Goal: Use online tool/utility: Use online tool/utility

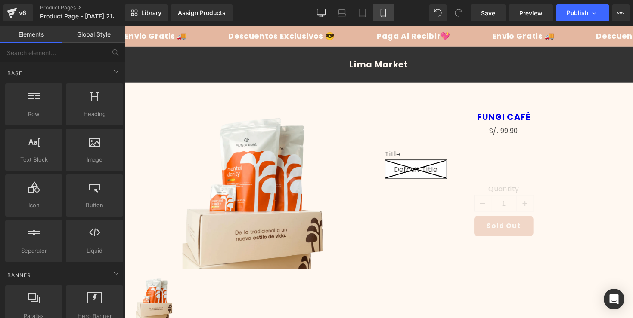
click at [383, 12] on icon at bounding box center [383, 13] width 9 height 9
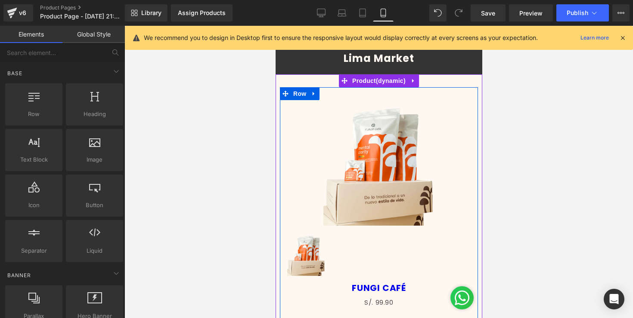
click at [379, 190] on img at bounding box center [378, 163] width 111 height 126
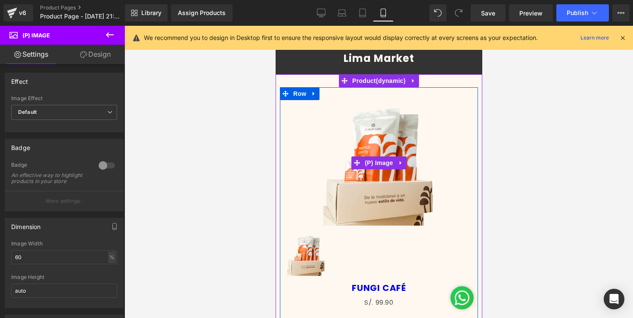
click at [373, 127] on img at bounding box center [378, 163] width 111 height 126
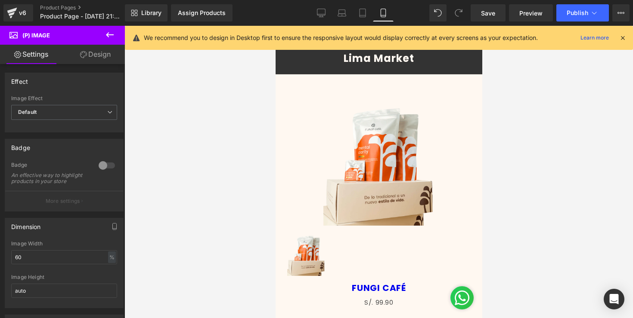
click at [314, 72] on div "Lima Market Lima Market Lima Market Lima Market Lima Market" at bounding box center [378, 58] width 207 height 31
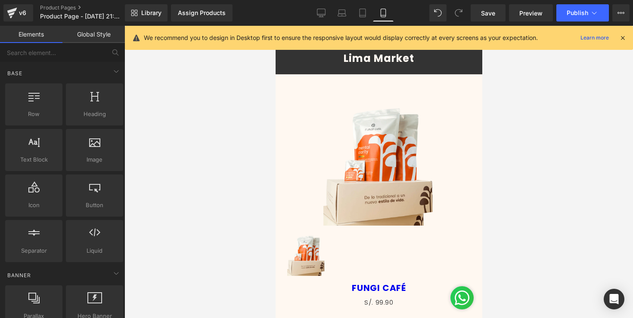
click at [624, 38] on icon at bounding box center [622, 38] width 8 height 8
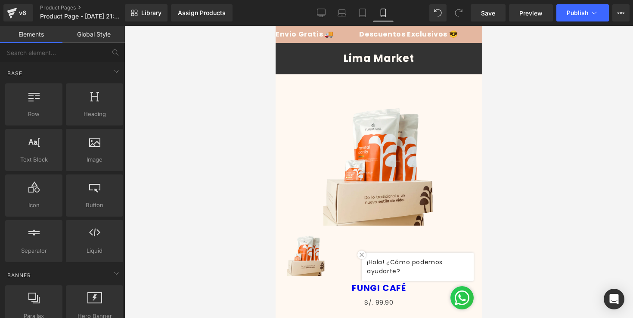
click at [324, 45] on div "Lima Market Lima Market Lima Market Lima Market Lima Market" at bounding box center [378, 58] width 207 height 31
click at [360, 259] on img at bounding box center [361, 255] width 9 height 9
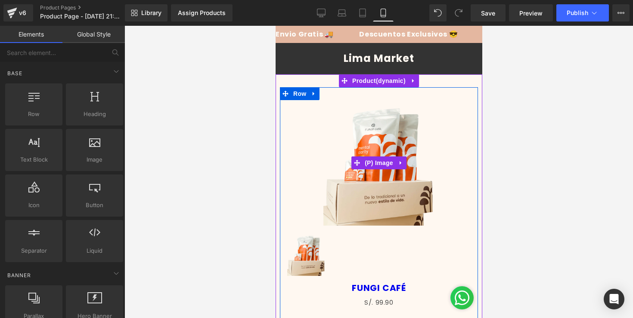
click at [353, 151] on img at bounding box center [378, 163] width 111 height 126
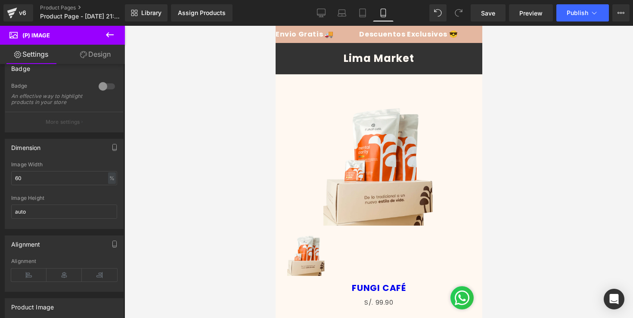
scroll to position [76, 0]
click at [90, 60] on link "Design" at bounding box center [95, 54] width 62 height 19
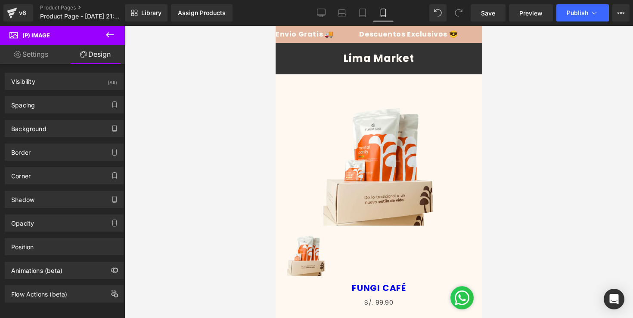
click at [113, 35] on icon at bounding box center [110, 34] width 8 height 5
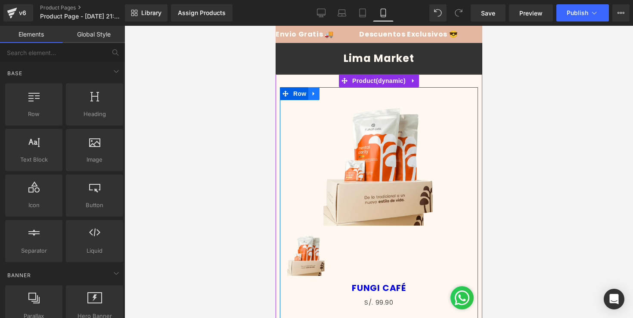
click at [312, 93] on icon at bounding box center [313, 94] width 2 height 4
click at [335, 96] on icon at bounding box center [336, 94] width 6 height 6
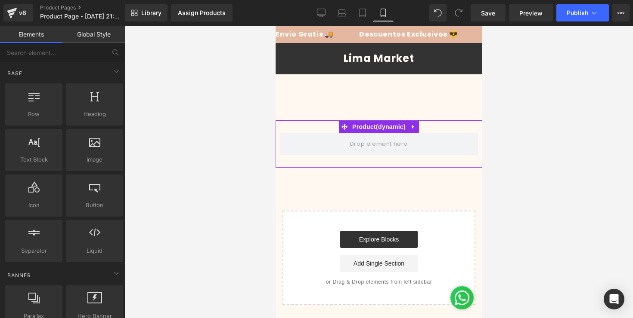
click at [327, 54] on div "Lima Market" at bounding box center [378, 58] width 194 height 10
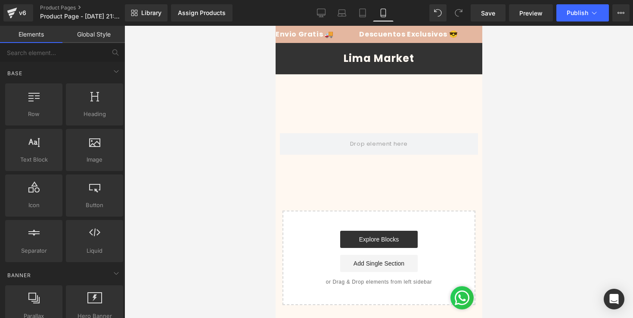
click at [309, 105] on div "Tu carrito esta vacío Seguir comprando ¿Tienes una cuenta? Inicia sesión para f…" at bounding box center [378, 97] width 207 height 46
click at [326, 49] on div "Lima Market Lima Market Lima Market Lima Market Lima Market" at bounding box center [378, 58] width 207 height 31
click at [38, 111] on span "Row" at bounding box center [34, 114] width 52 height 9
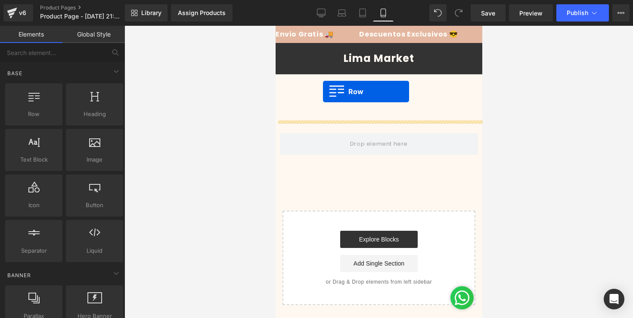
drag, startPoint x: 295, startPoint y: 137, endPoint x: 322, endPoint y: 92, distance: 52.7
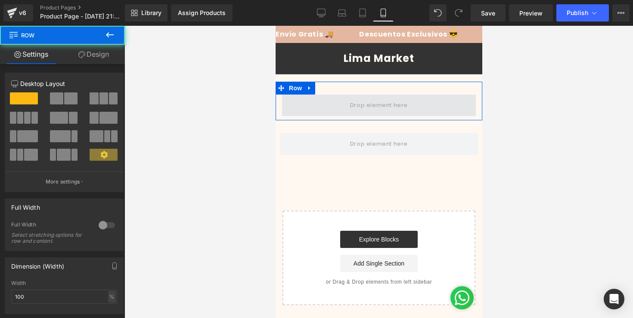
click at [352, 108] on span at bounding box center [378, 105] width 64 height 14
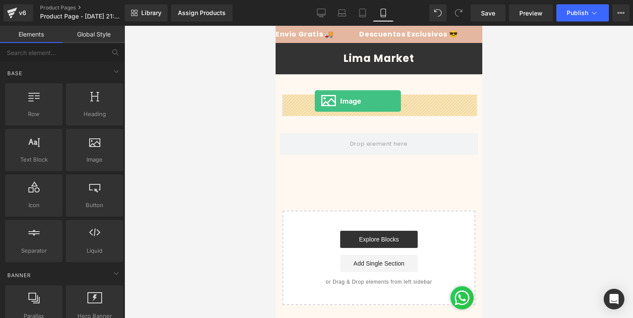
drag, startPoint x: 373, startPoint y: 177, endPoint x: 314, endPoint y: 101, distance: 96.0
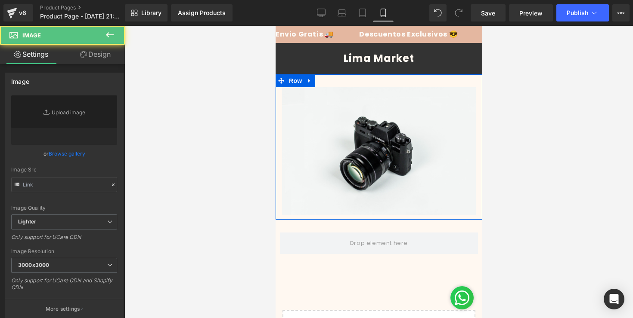
type input "//d1um8515vdn9kb.cloudfront.net/images/parallax.jpg"
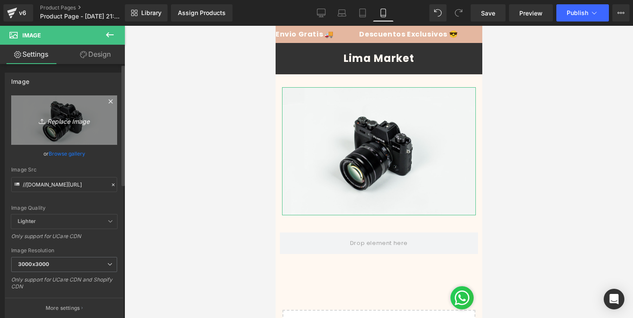
click at [58, 125] on icon "Replace Image" at bounding box center [64, 120] width 69 height 11
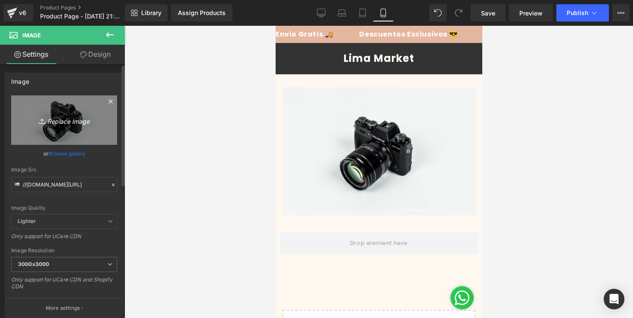
type input "C:\fakepath\1.png"
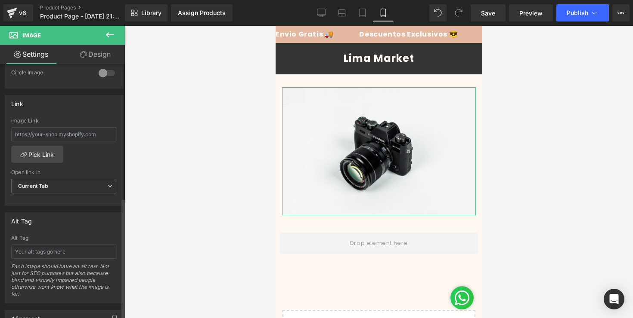
scroll to position [0, 0]
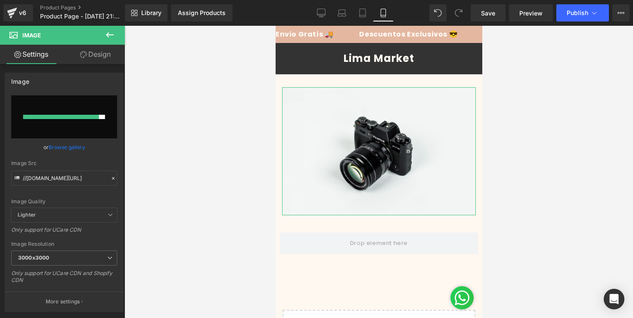
click at [91, 52] on link "Design" at bounding box center [95, 54] width 62 height 19
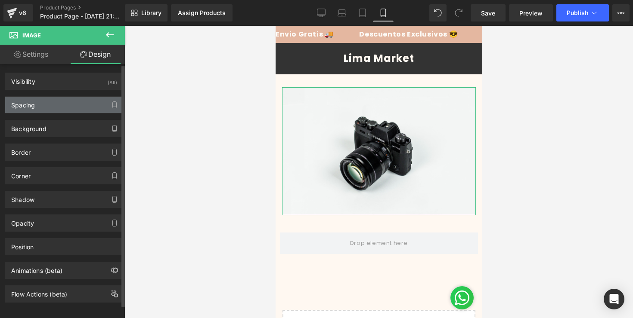
click at [41, 109] on div "Spacing" at bounding box center [64, 105] width 118 height 16
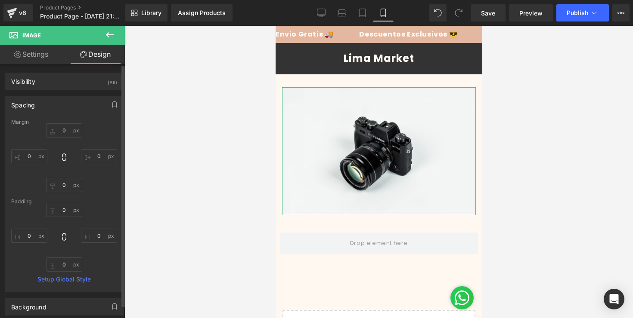
click at [41, 109] on div "Spacing" at bounding box center [64, 105] width 118 height 16
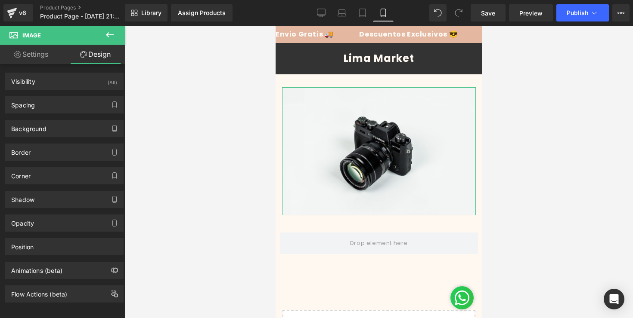
click at [46, 56] on link "Settings" at bounding box center [31, 54] width 62 height 19
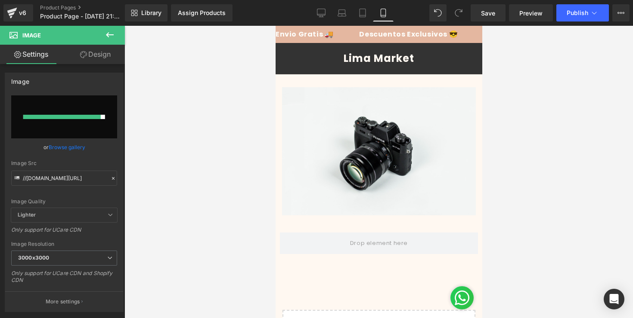
click at [110, 34] on icon at bounding box center [110, 35] width 10 height 10
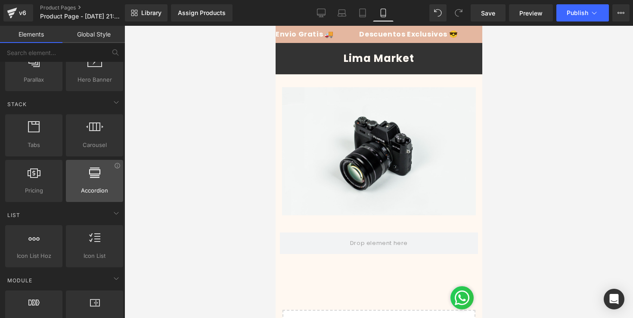
scroll to position [235, 0]
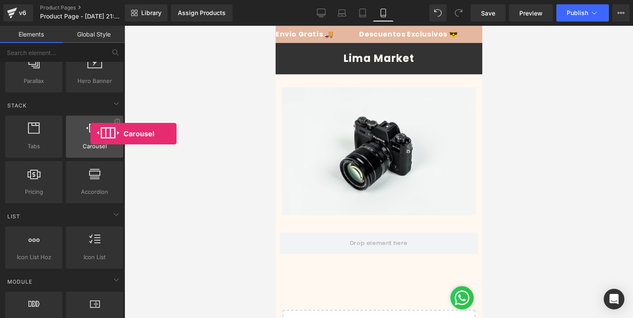
click at [90, 134] on div at bounding box center [94, 132] width 52 height 19
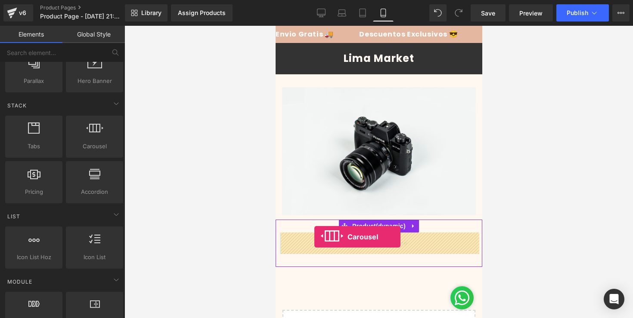
drag, startPoint x: 365, startPoint y: 160, endPoint x: 313, endPoint y: 238, distance: 94.0
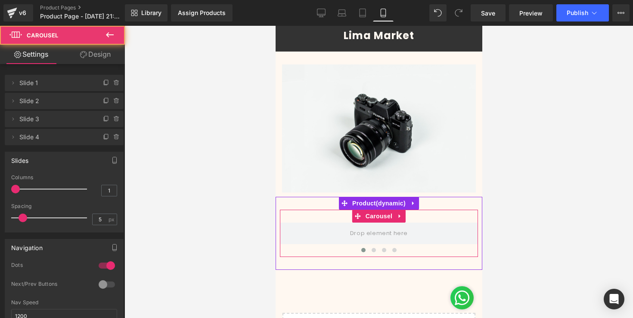
scroll to position [24, 0]
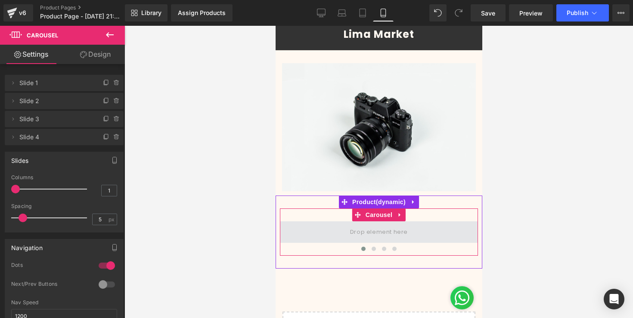
click at [329, 237] on span at bounding box center [378, 233] width 198 height 22
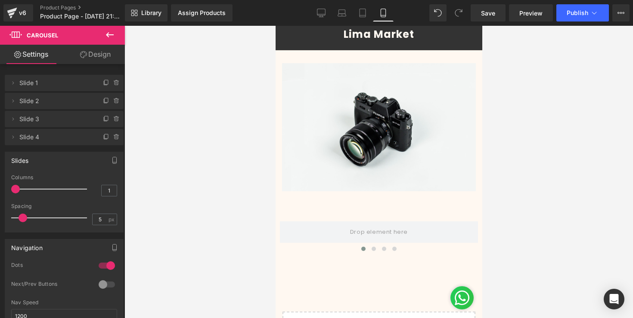
click at [111, 31] on icon at bounding box center [110, 35] width 10 height 10
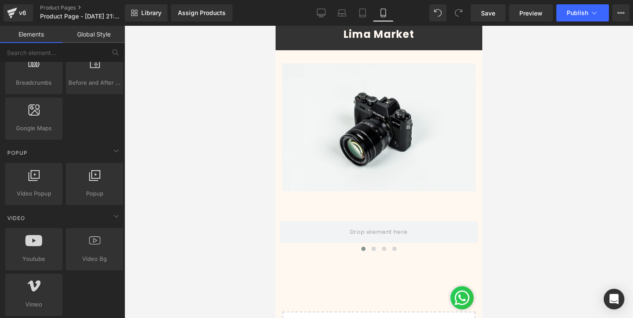
scroll to position [471, 0]
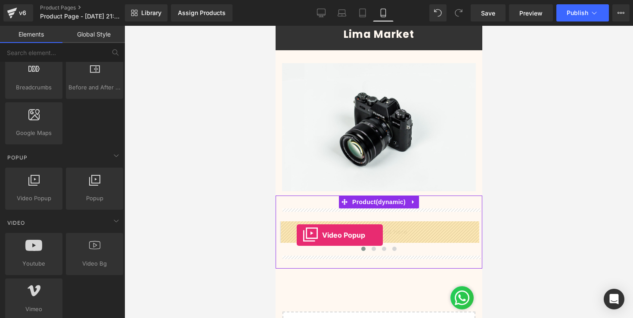
drag, startPoint x: 298, startPoint y: 208, endPoint x: 296, endPoint y: 235, distance: 26.7
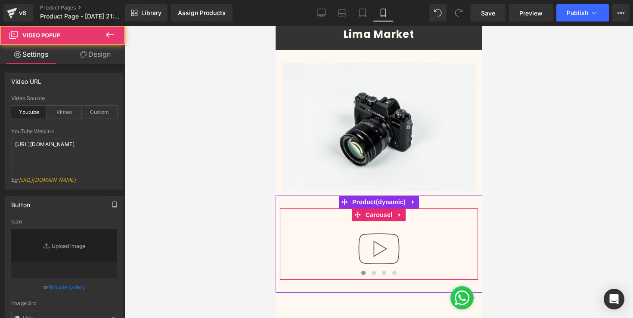
type input "//[DOMAIN_NAME][URL]"
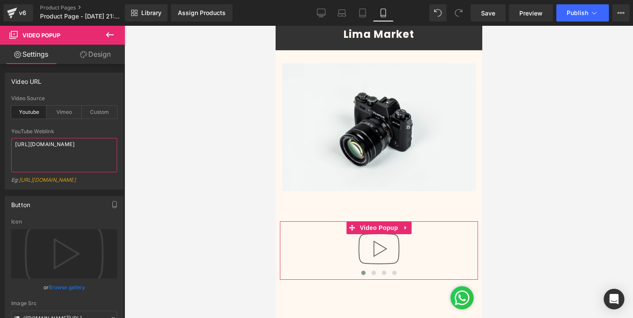
click at [52, 162] on textarea "[URL][DOMAIN_NAME]" at bounding box center [64, 155] width 106 height 34
paste textarea "vimeo.com/946612117?fl=pl&fe=sh"
type textarea "[URL][DOMAIN_NAME]"
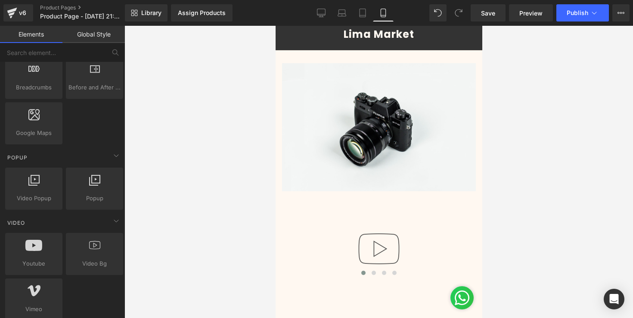
click at [150, 167] on div at bounding box center [378, 172] width 508 height 293
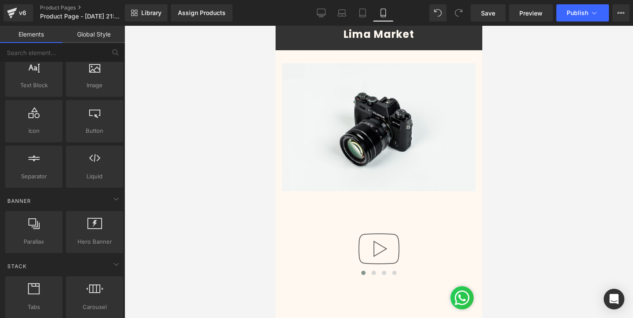
scroll to position [58, 0]
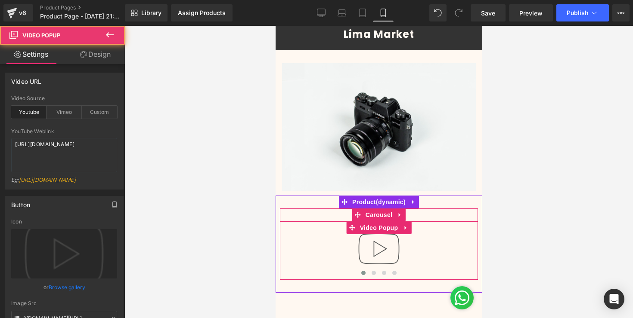
click at [385, 258] on img at bounding box center [378, 249] width 55 height 55
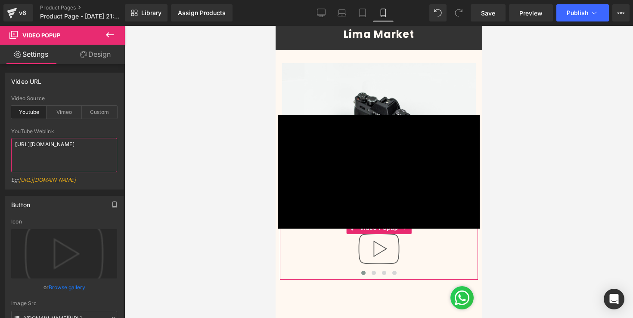
click at [68, 157] on textarea "[URL][DOMAIN_NAME]" at bounding box center [64, 155] width 106 height 34
click at [65, 116] on div "Vimeo" at bounding box center [63, 112] width 35 height 13
click at [64, 166] on textarea "[URL][DOMAIN_NAME]" at bounding box center [64, 155] width 106 height 34
click at [186, 153] on div at bounding box center [378, 172] width 508 height 293
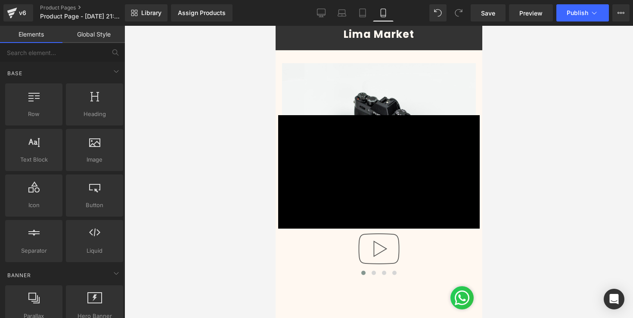
scroll to position [58, 0]
